Goal: Navigation & Orientation: Understand site structure

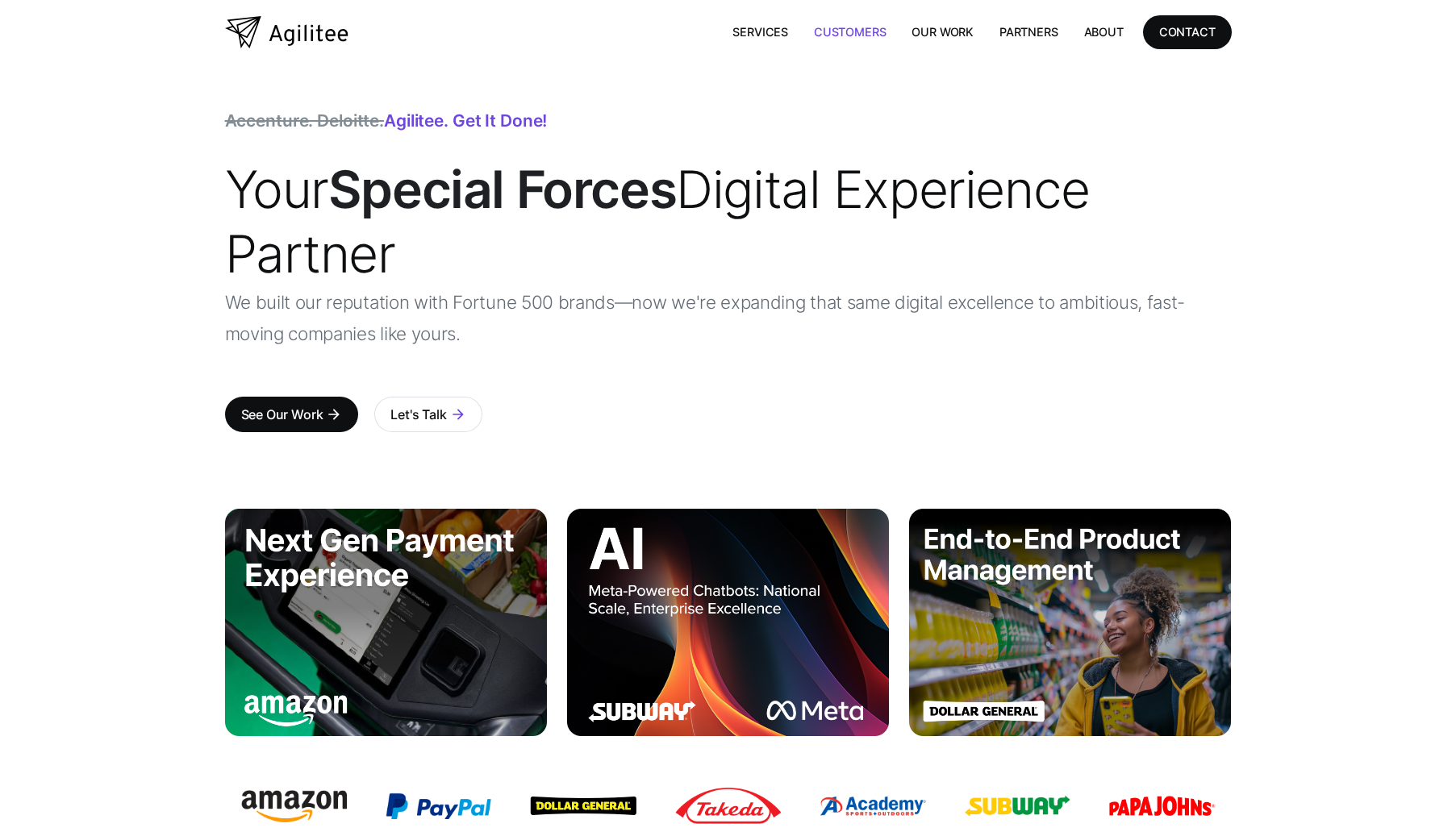
click at [890, 41] on link "Customers" at bounding box center [849, 31] width 98 height 33
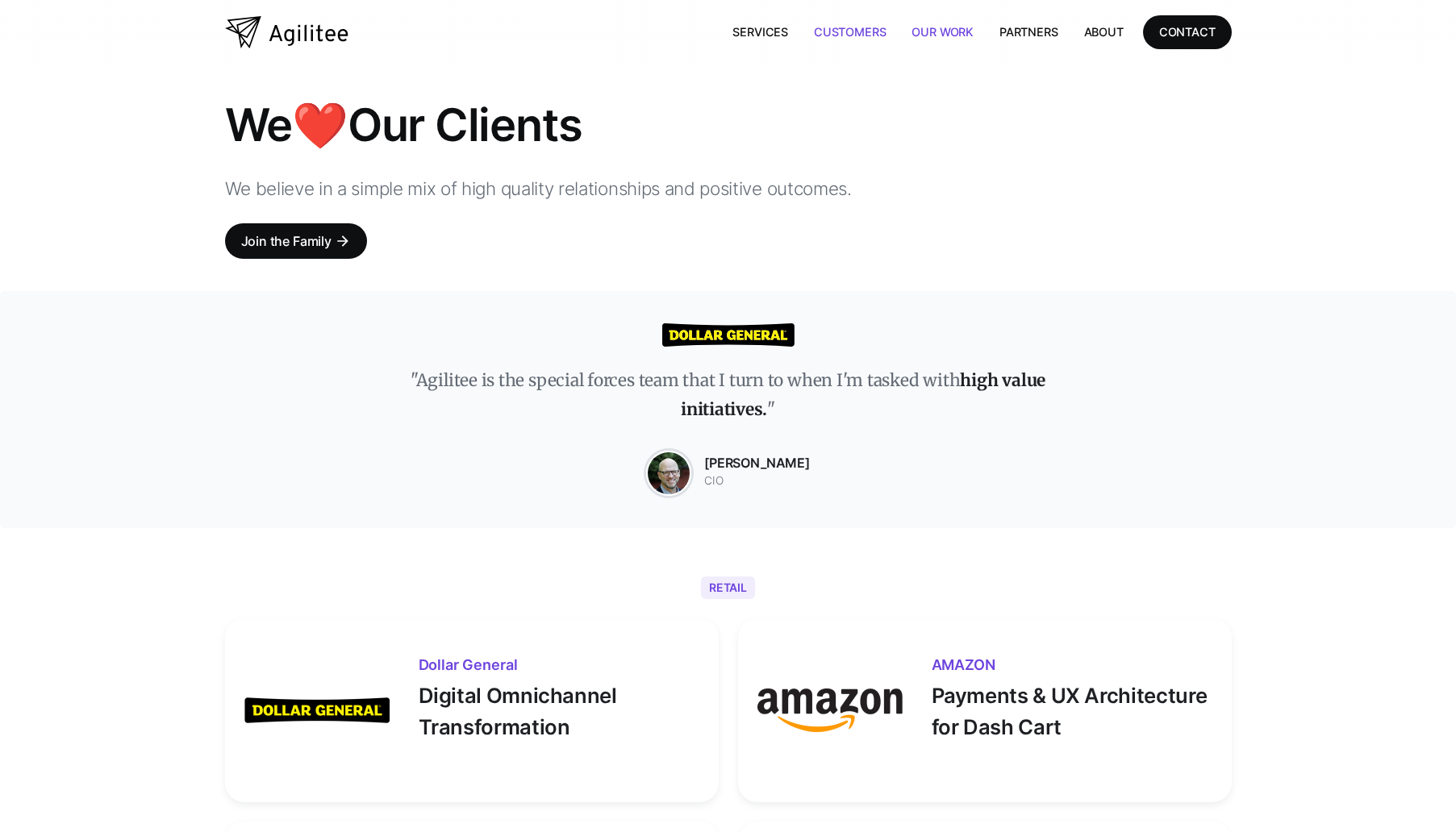
click at [932, 39] on link "Our Work" at bounding box center [942, 31] width 88 height 33
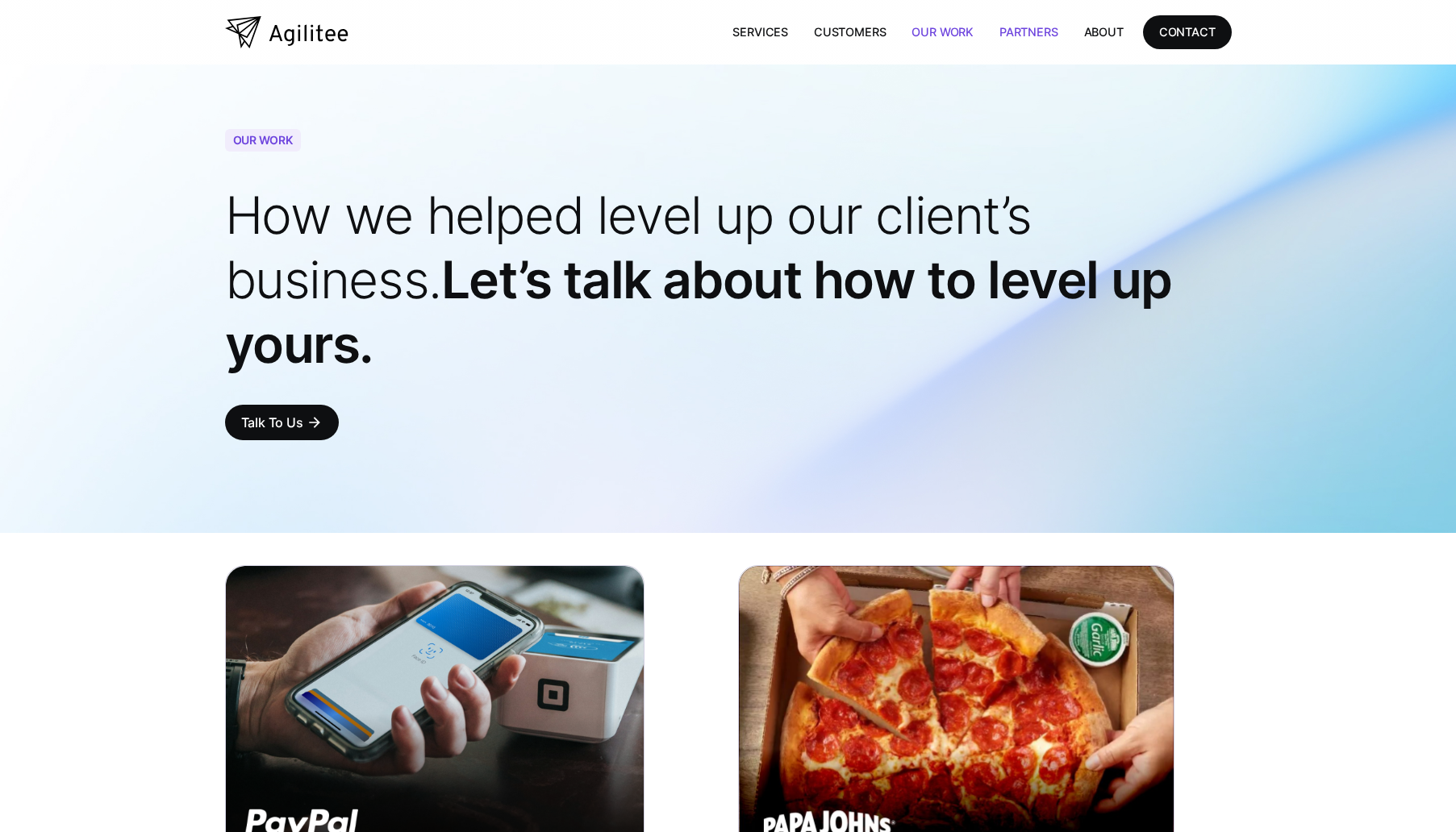
click at [1031, 18] on link "Partners" at bounding box center [1028, 31] width 85 height 33
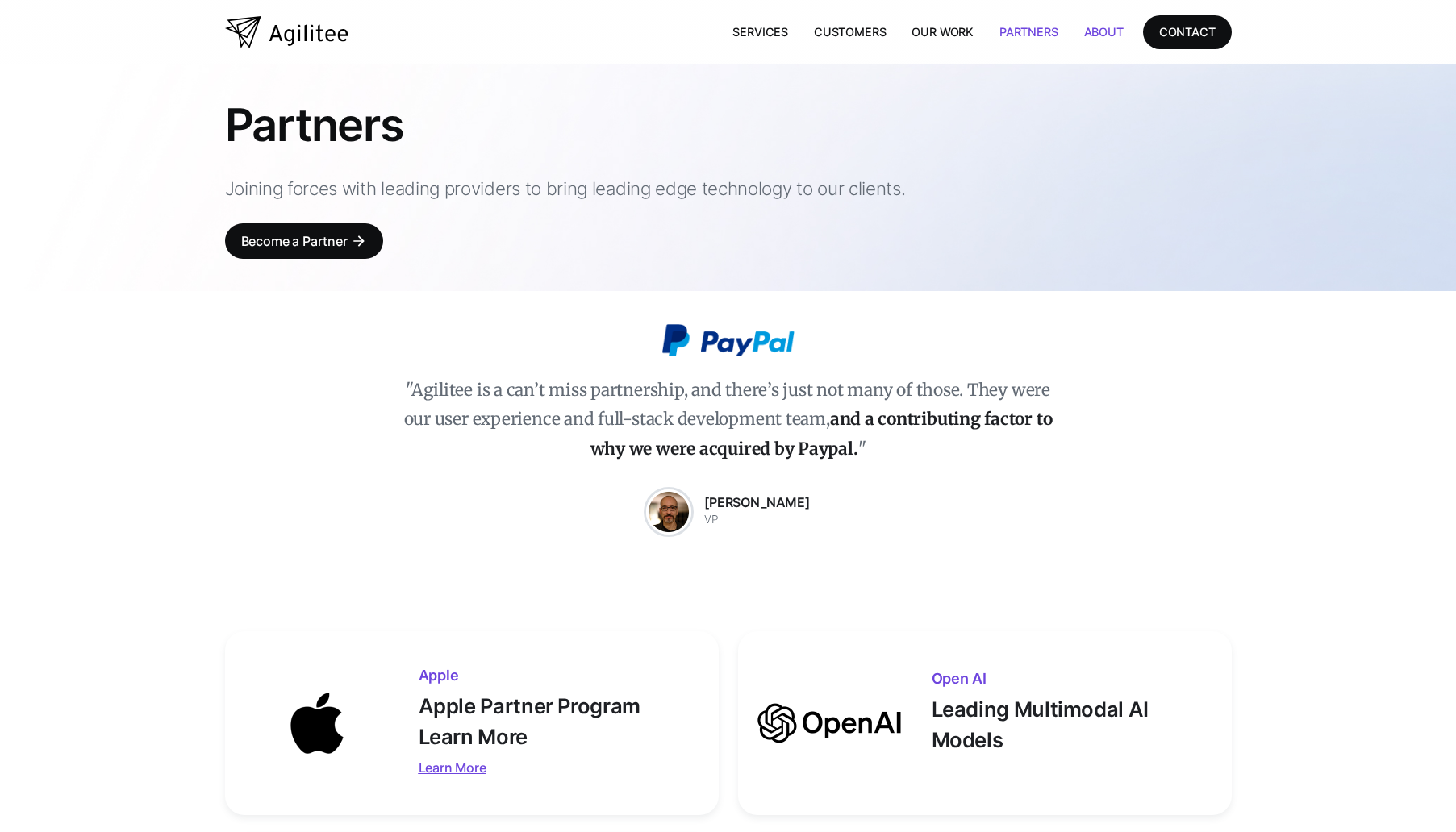
click at [1118, 33] on link "About" at bounding box center [1104, 31] width 65 height 33
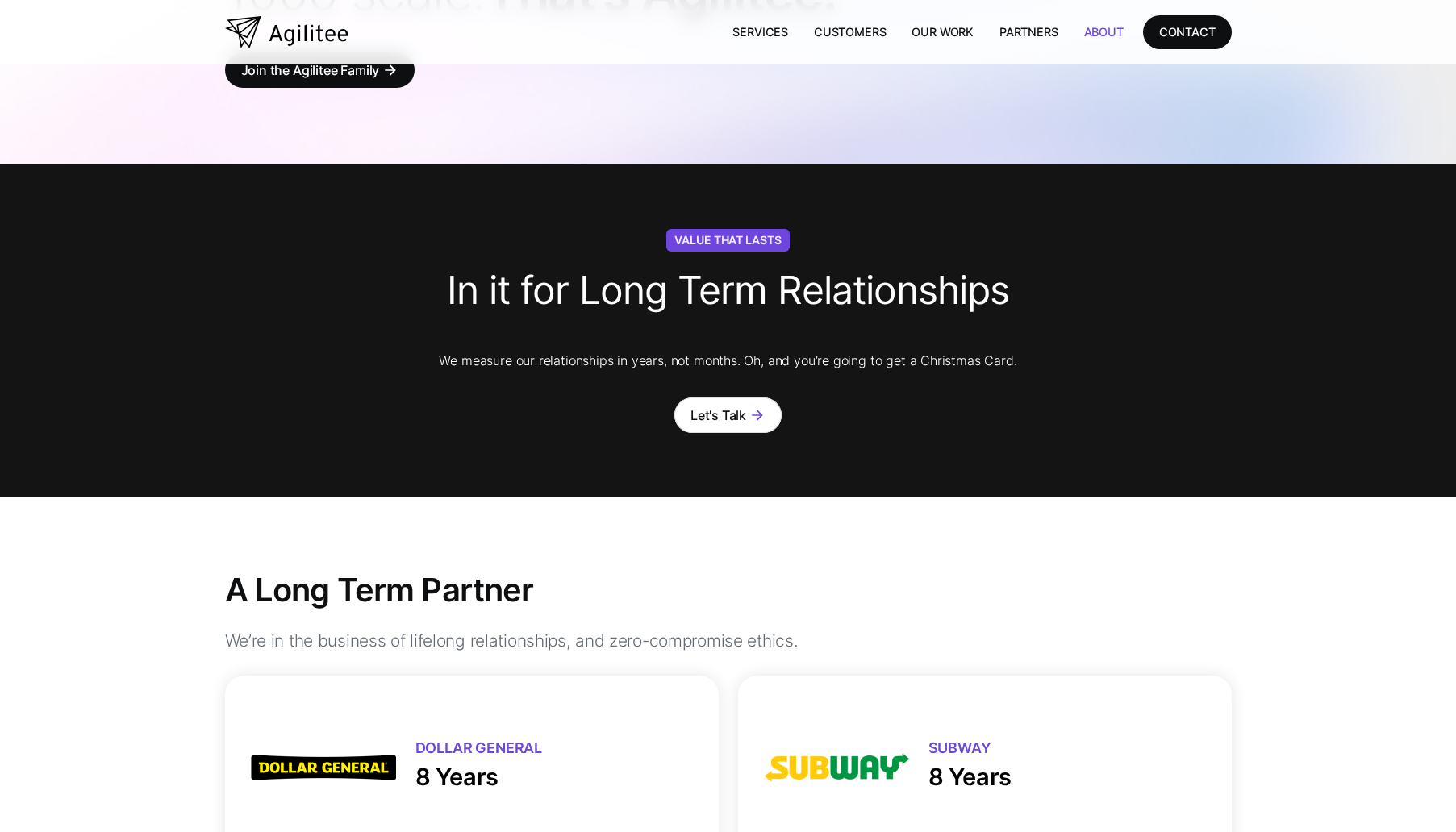
scroll to position [188, 0]
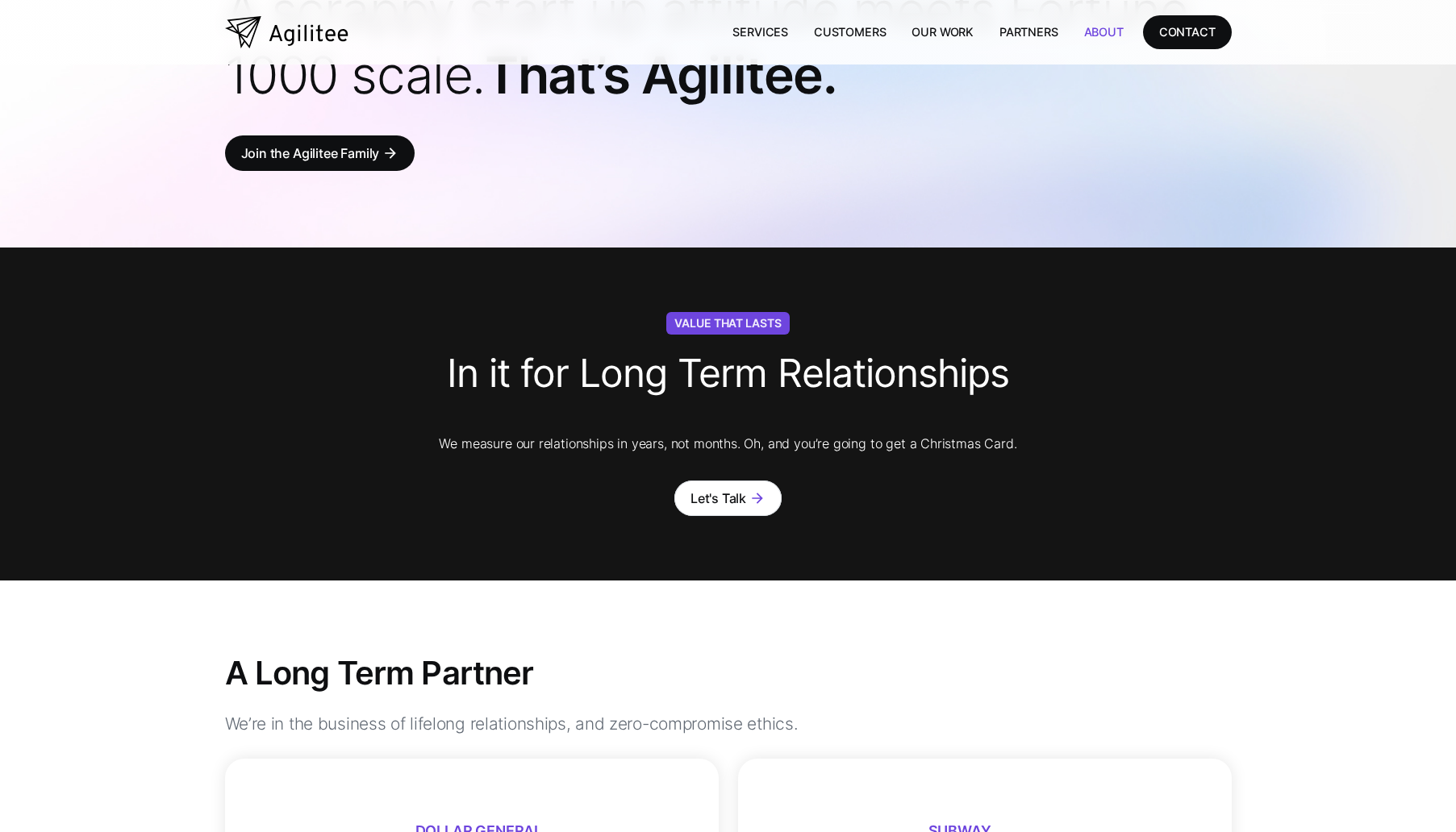
click at [340, 44] on img "home" at bounding box center [286, 32] width 123 height 33
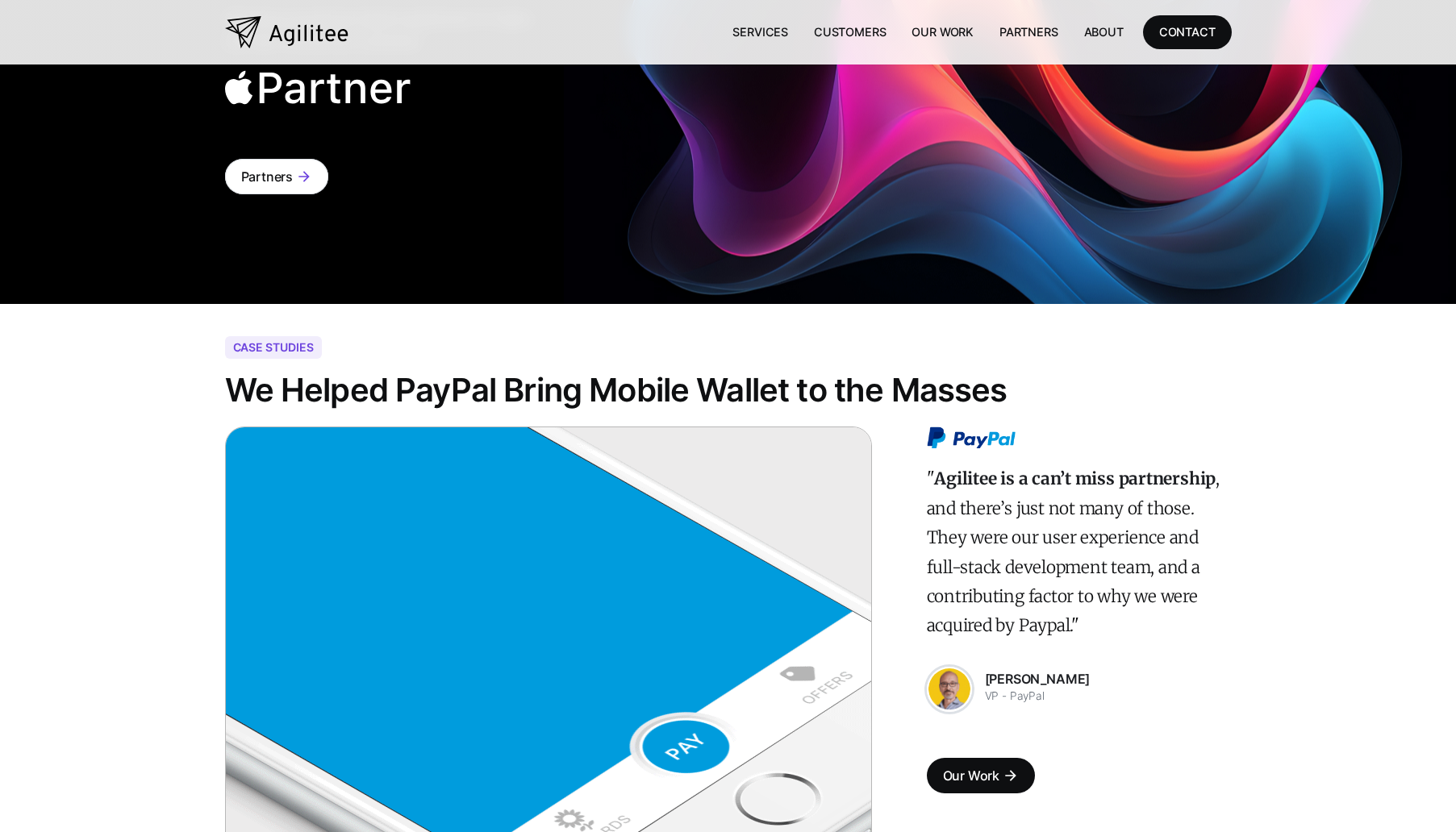
scroll to position [4758, 0]
